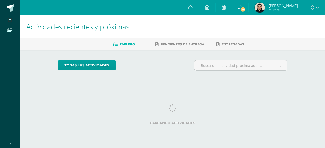
click at [241, 10] on span "36" at bounding box center [243, 10] width 6 height 6
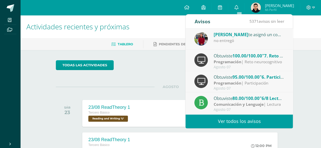
click at [239, 122] on link "Ver todos los avisos" at bounding box center [238, 122] width 107 height 14
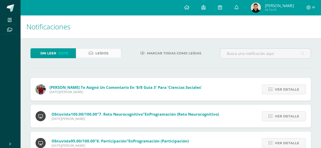
click at [79, 53] on link "Leídos" at bounding box center [98, 53] width 45 height 10
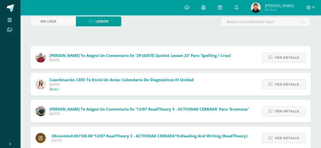
scroll to position [33, 0]
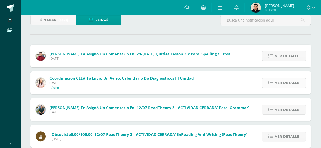
click at [277, 86] on span "Ver detalle" at bounding box center [287, 82] width 24 height 9
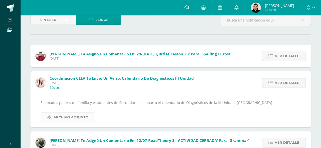
click at [87, 119] on span "Archivo Adjunto" at bounding box center [70, 117] width 35 height 9
